Goal: Transaction & Acquisition: Purchase product/service

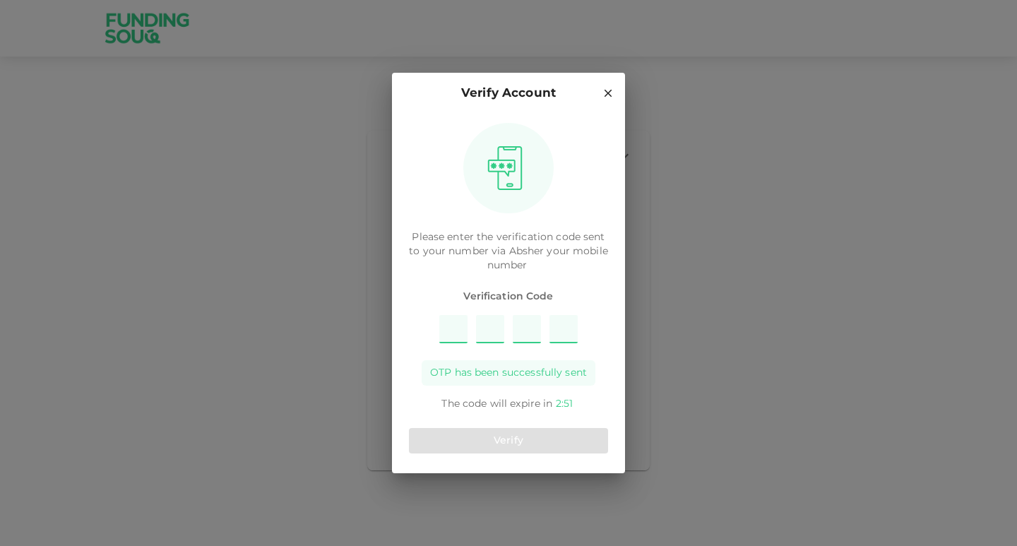
type input "4"
type input "8"
type input "6"
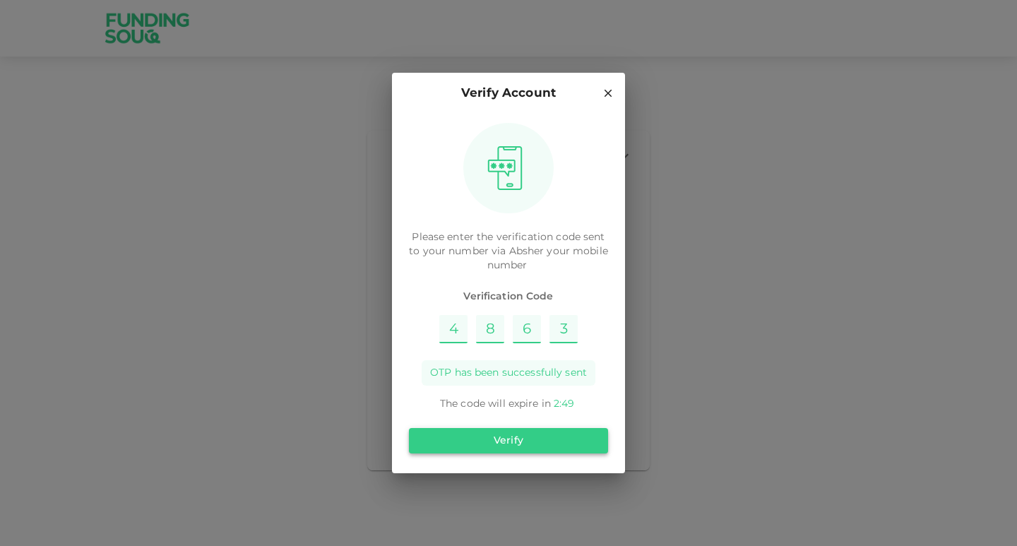
type input "3"
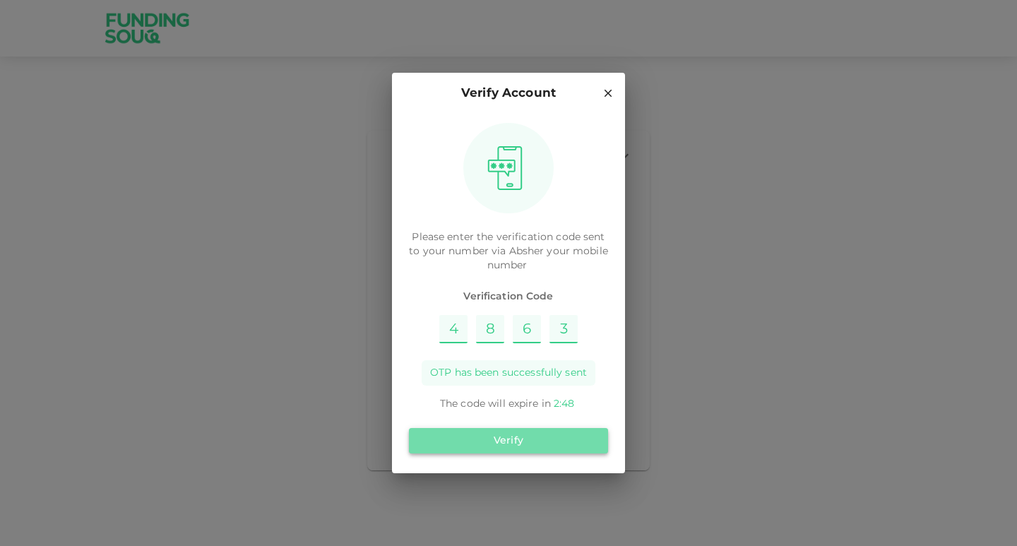
click at [491, 435] on button "Verify" at bounding box center [508, 440] width 199 height 25
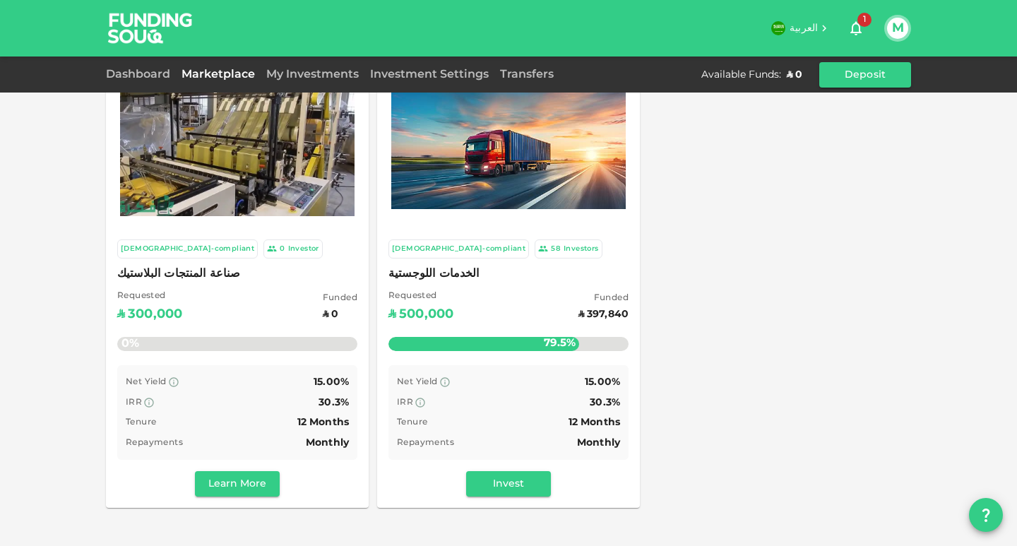
scroll to position [71, 0]
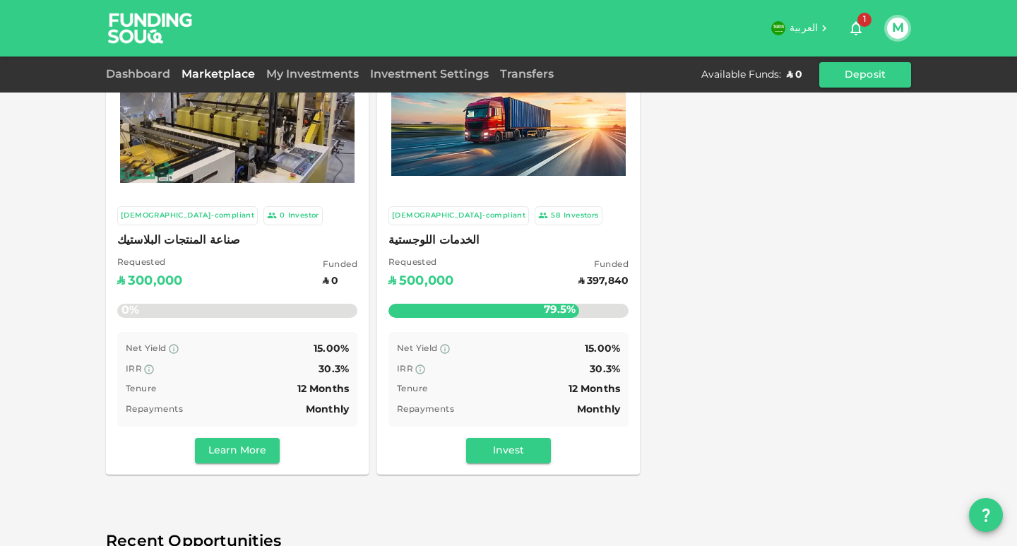
click at [281, 225] on div "[DEMOGRAPHIC_DATA]-compliant 0 Investor" at bounding box center [237, 215] width 240 height 19
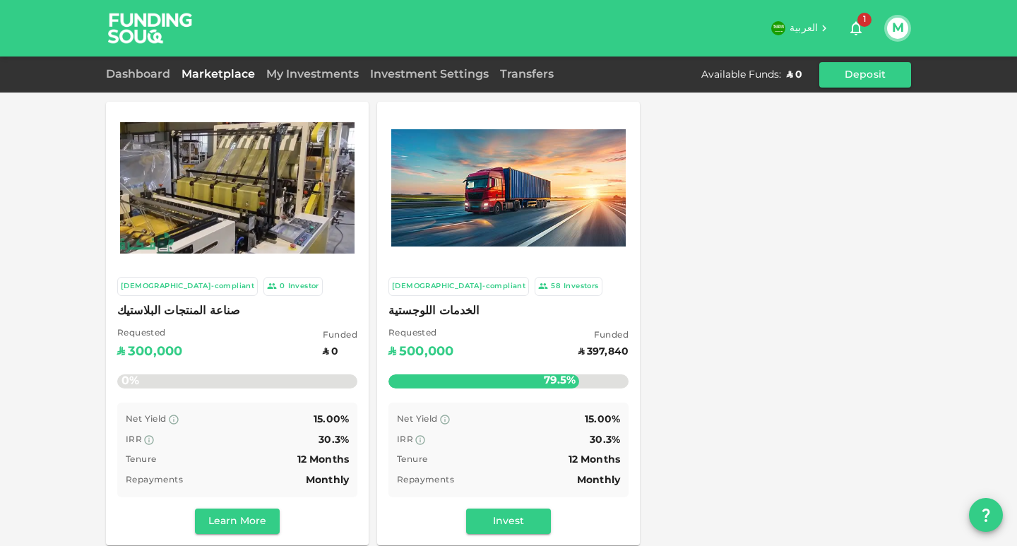
click at [493, 205] on img at bounding box center [508, 187] width 235 height 117
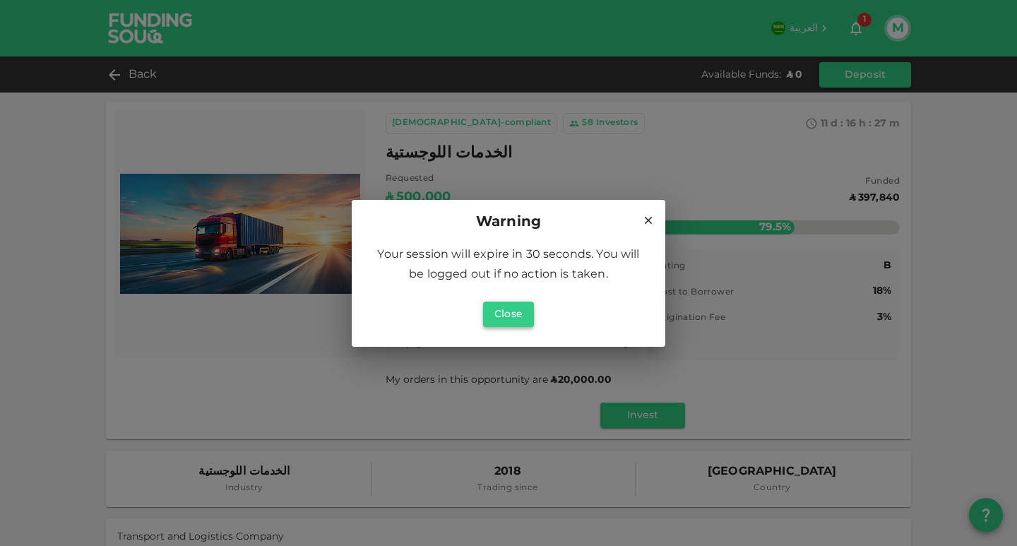
click at [510, 312] on button "Close" at bounding box center [508, 314] width 51 height 25
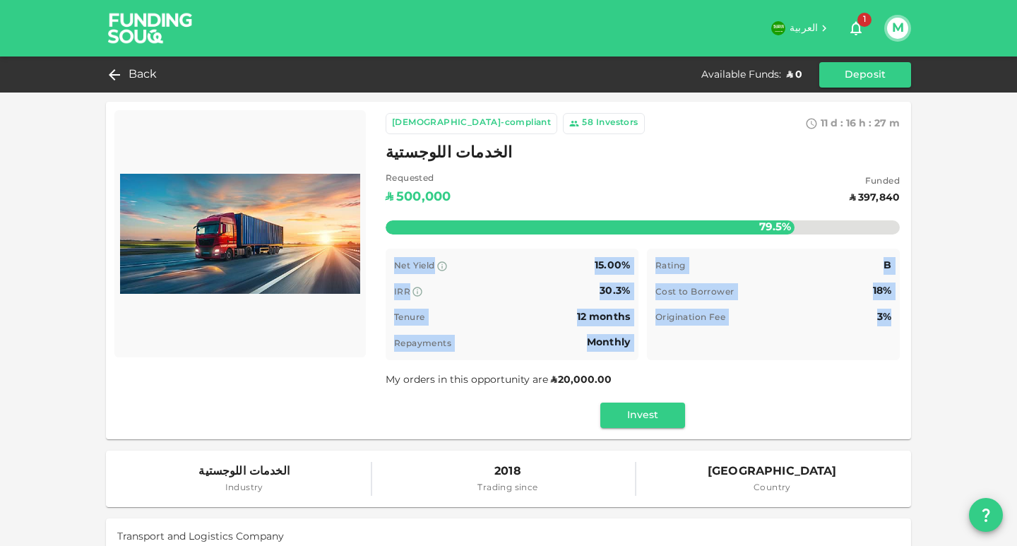
drag, startPoint x: 389, startPoint y: 267, endPoint x: 902, endPoint y: 328, distance: 515.9
click at [902, 328] on div "[DEMOGRAPHIC_DATA]-compliant 58 Investors 11 d : 16 h : 27 m 6 الخدمات اللوجستي…" at bounding box center [642, 271] width 537 height 338
copy div "Net Yield 15.00% IRR 30.3% Tenure 12 months Repayments Monthly Rating B Cost to…"
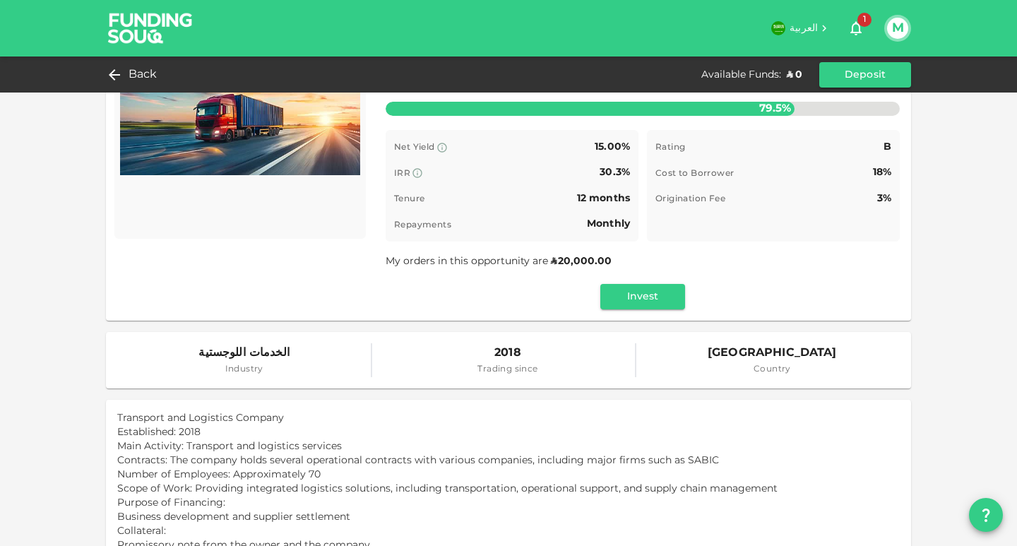
scroll to position [71, 0]
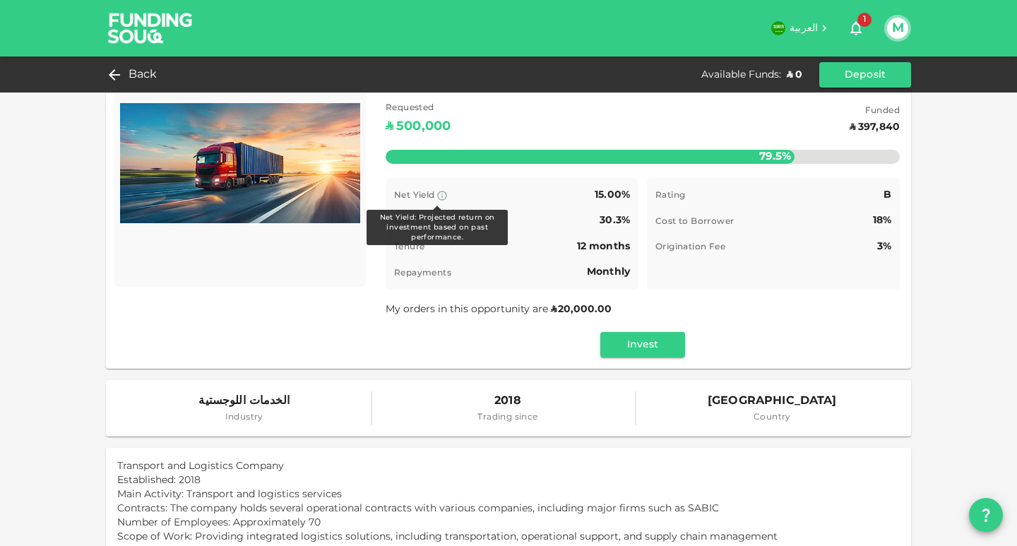
click at [439, 197] on icon at bounding box center [442, 195] width 11 height 11
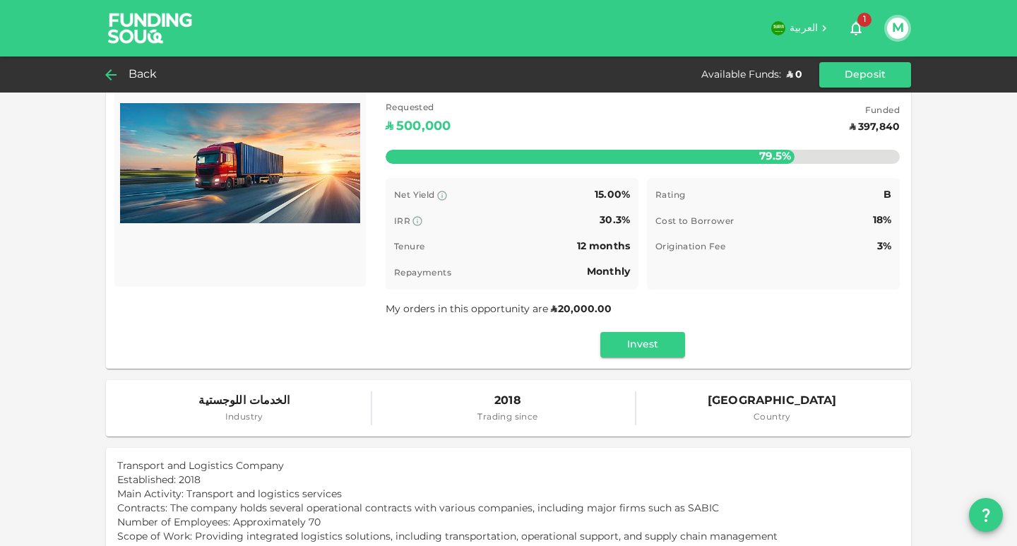
click at [110, 76] on icon at bounding box center [110, 74] width 17 height 17
